Goal: Transaction & Acquisition: Download file/media

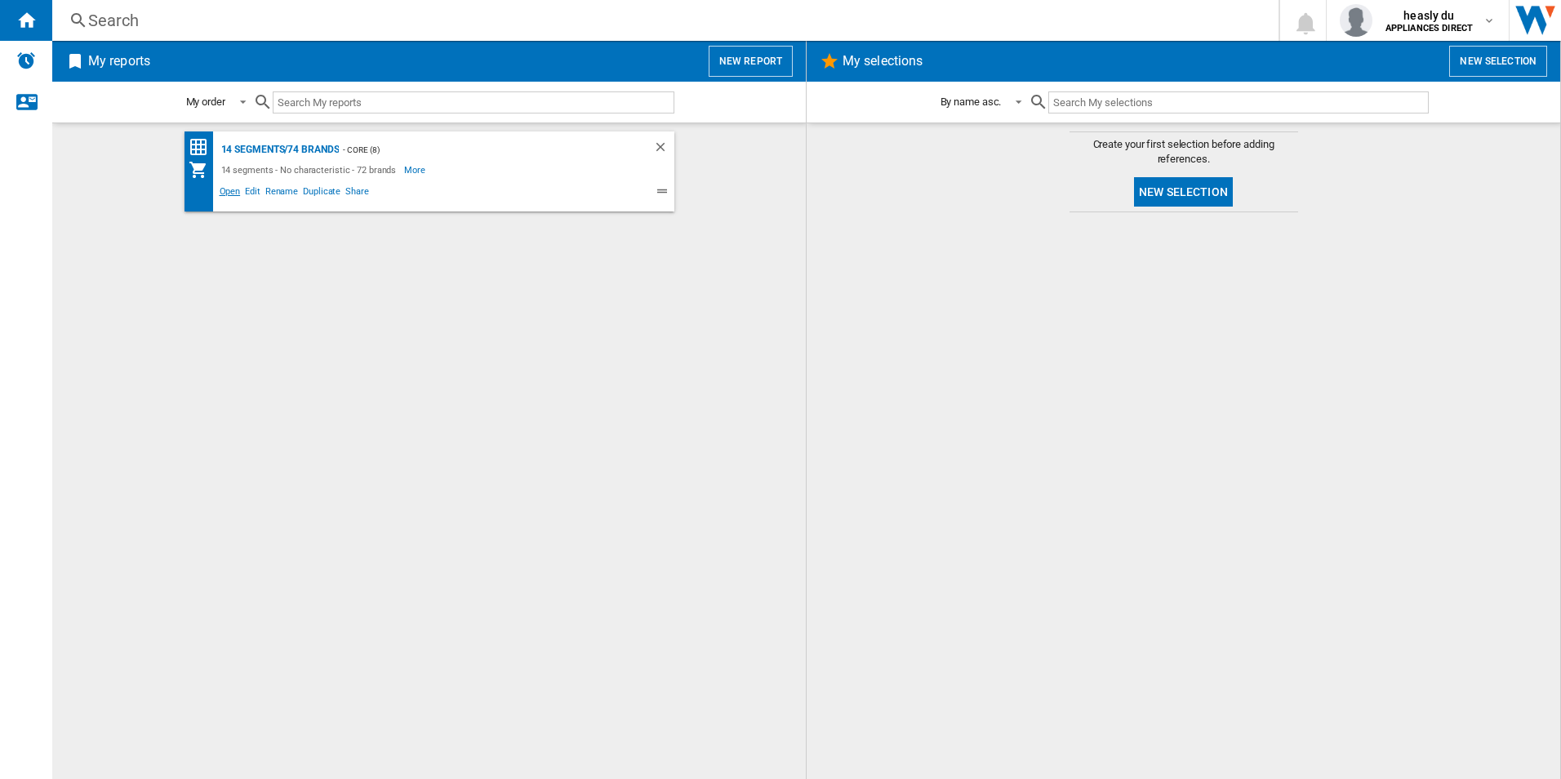
click at [228, 197] on span "Open" at bounding box center [230, 194] width 26 height 20
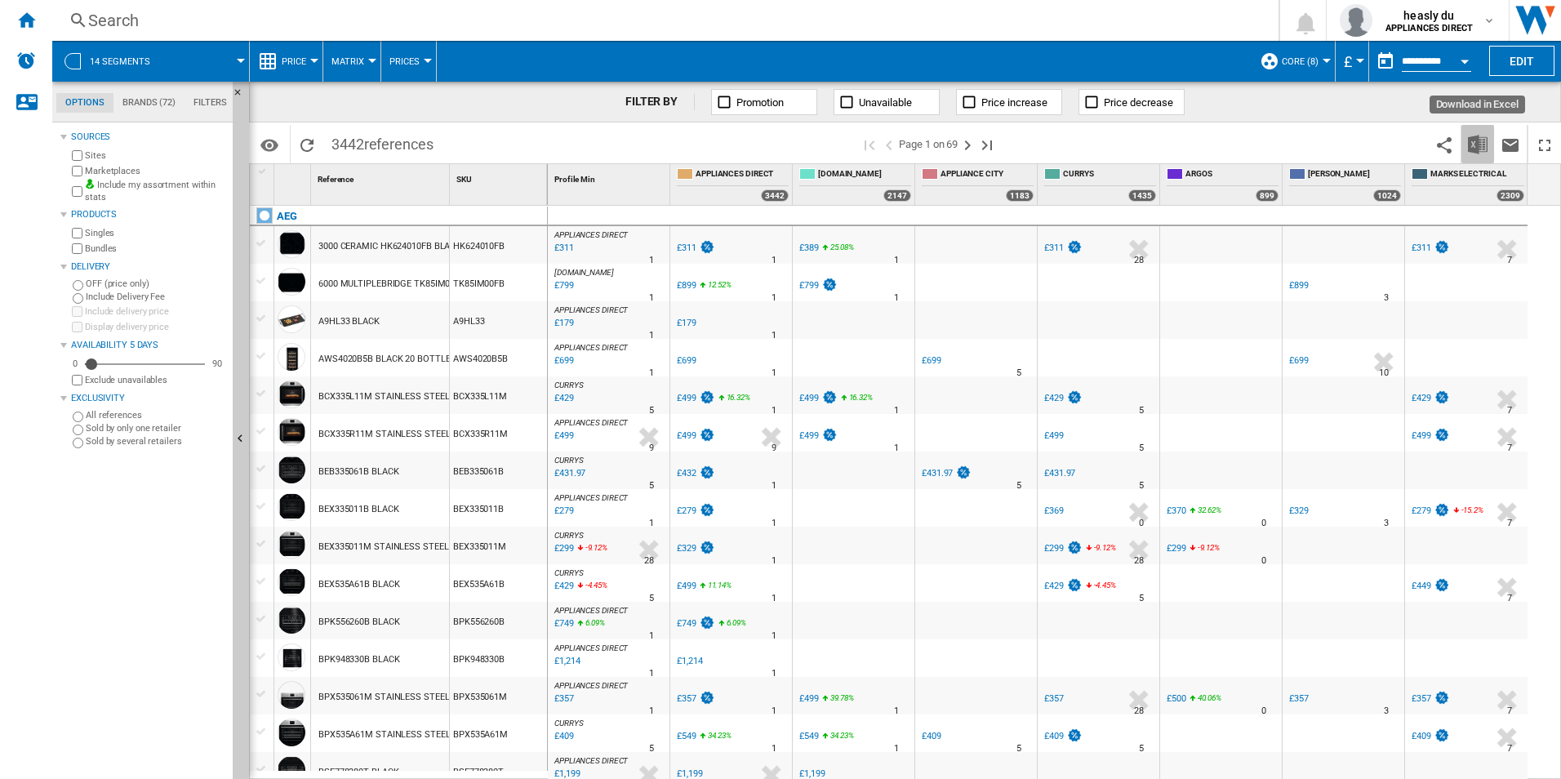
click at [1475, 144] on img "Download in Excel" at bounding box center [1478, 145] width 20 height 20
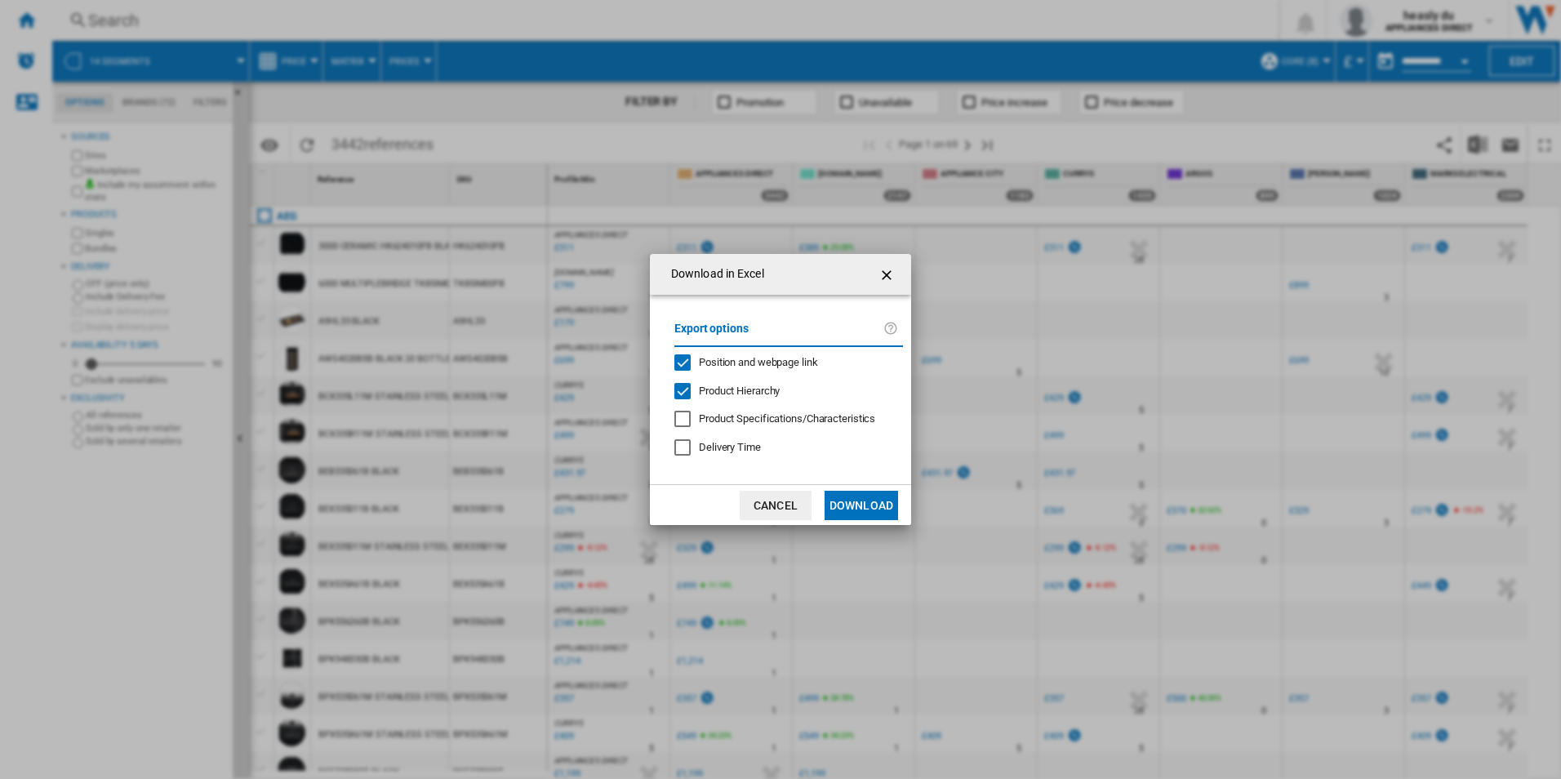
click at [858, 502] on button "Download" at bounding box center [861, 505] width 73 height 29
